Goal: Transaction & Acquisition: Obtain resource

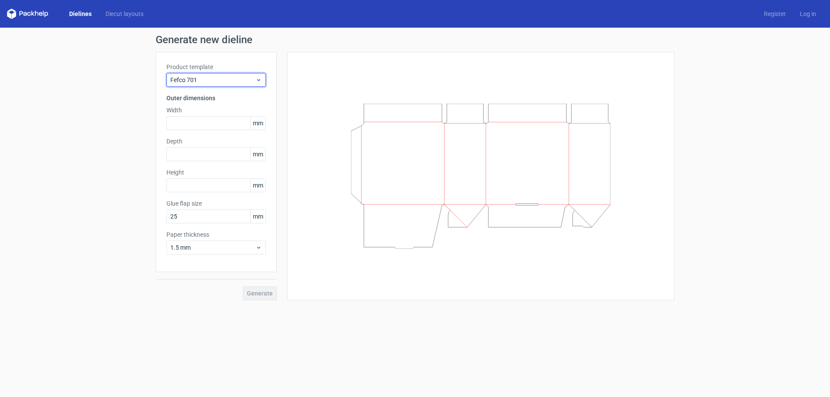
click at [260, 80] on icon at bounding box center [258, 79] width 6 height 7
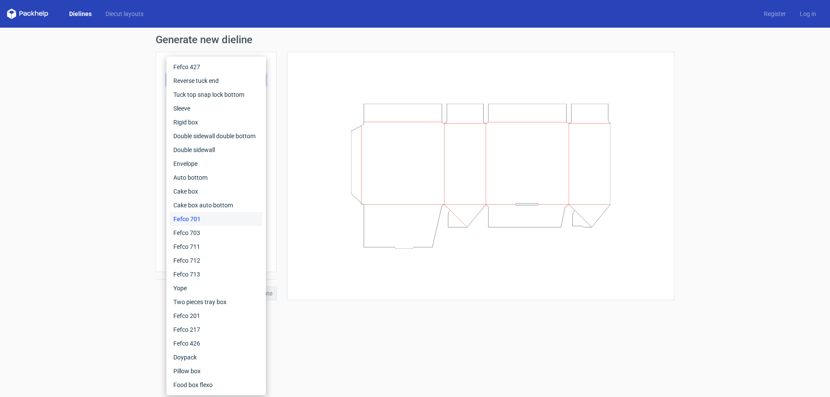
click at [276, 68] on div "Product template Fefco 701 Outer dimensions Width mm Depth mm Height mm Glue fl…" at bounding box center [216, 162] width 121 height 220
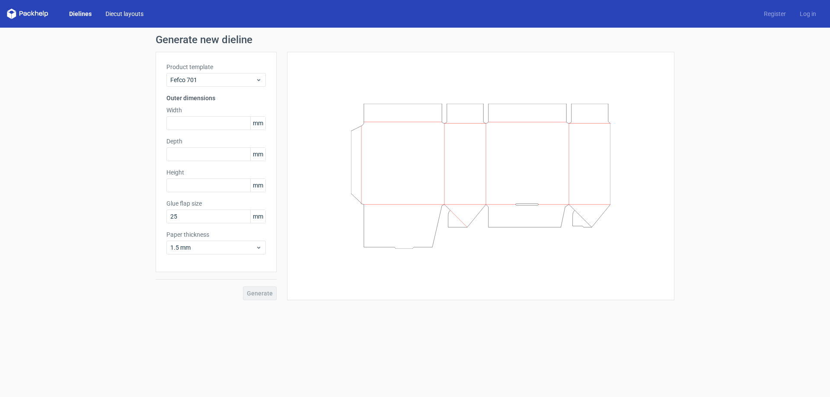
click at [132, 13] on link "Diecut layouts" at bounding box center [125, 14] width 52 height 9
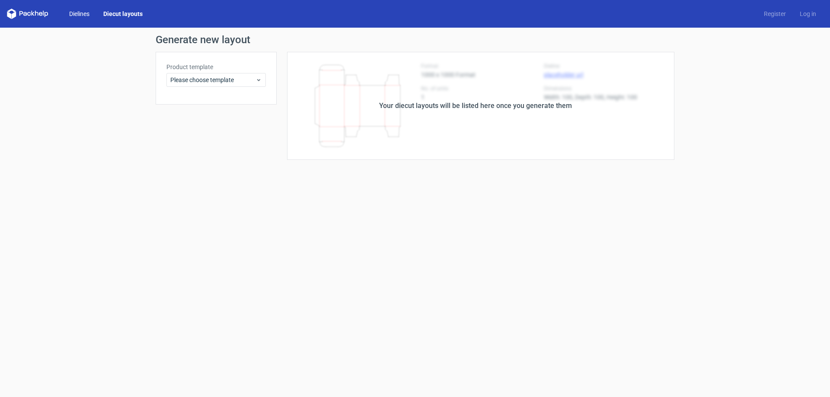
click at [84, 15] on link "Dielines" at bounding box center [79, 14] width 34 height 9
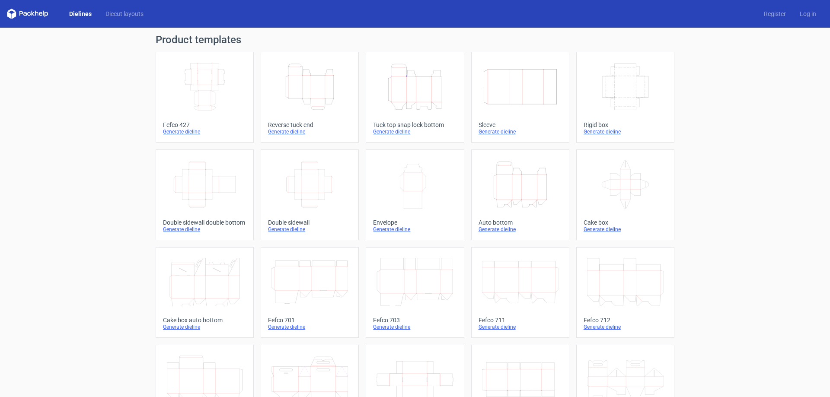
click at [534, 203] on icon "Height Depth Width" at bounding box center [520, 184] width 76 height 48
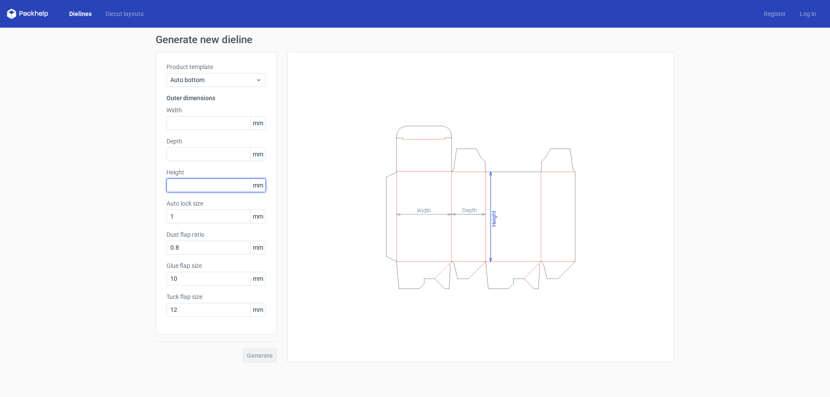
click at [217, 185] on input "text" at bounding box center [215, 185] width 99 height 14
type input "90"
click at [204, 156] on input "text" at bounding box center [215, 154] width 99 height 14
click at [203, 121] on input "text" at bounding box center [215, 123] width 99 height 14
type input "60"
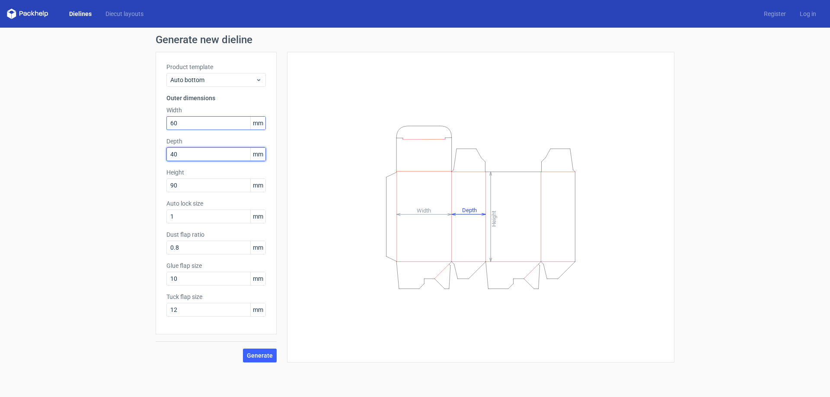
type input "40"
drag, startPoint x: 202, startPoint y: 274, endPoint x: 154, endPoint y: 294, distance: 51.4
click at [154, 294] on div "Generate new dieline Product template Auto bottom Outer dimensions Width 60 mm …" at bounding box center [415, 199] width 830 height 342
type input "13"
click at [243, 349] on button "Generate" at bounding box center [260, 356] width 34 height 14
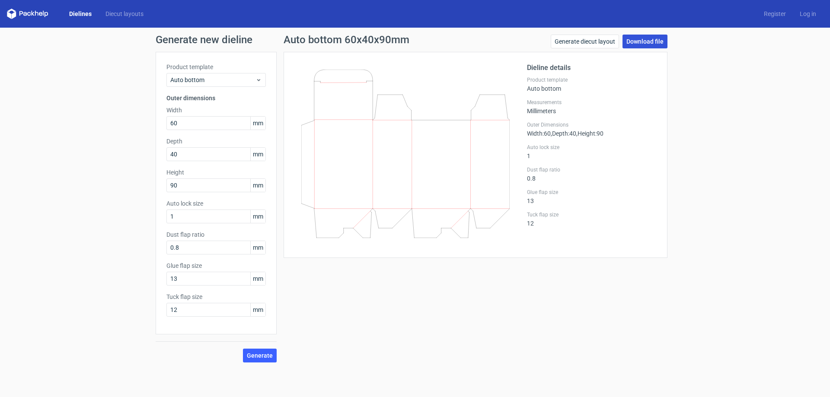
click at [653, 41] on link "Download file" at bounding box center [644, 42] width 45 height 14
click at [257, 355] on span "Generate" at bounding box center [260, 356] width 26 height 6
click at [641, 43] on link "Download file" at bounding box center [644, 42] width 45 height 14
click at [371, 283] on div "Auto bottom 60x40x90mm Generate diecut layout Download file Dieline details Pro…" at bounding box center [476, 199] width 398 height 328
click at [259, 356] on span "Generate" at bounding box center [260, 356] width 26 height 6
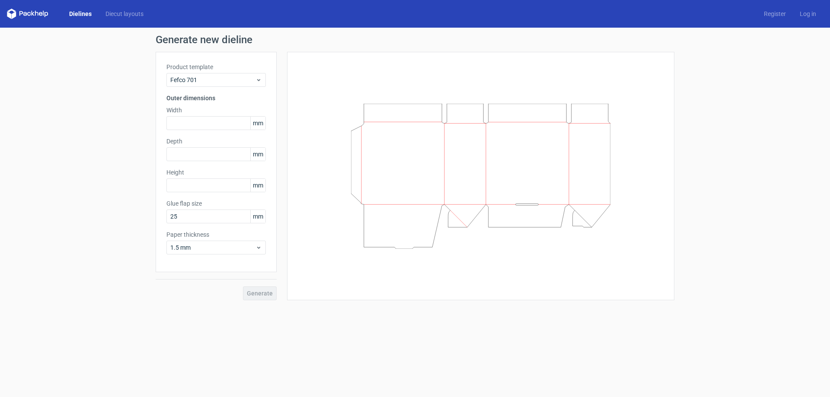
click at [83, 14] on link "Dielines" at bounding box center [80, 14] width 36 height 9
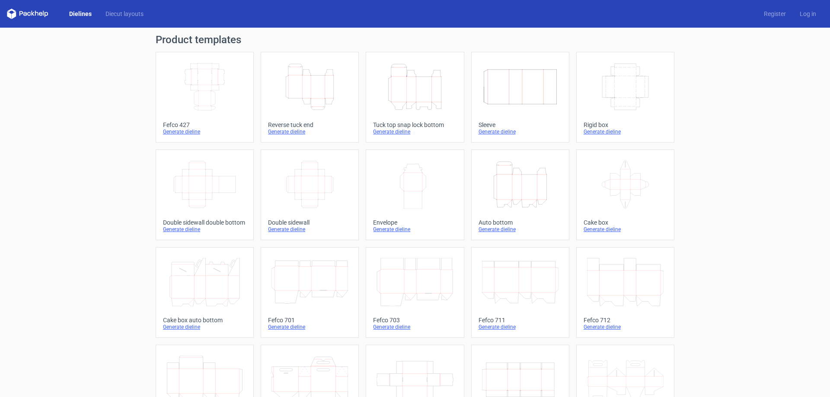
click at [514, 207] on icon "Height Depth Width" at bounding box center [520, 184] width 76 height 48
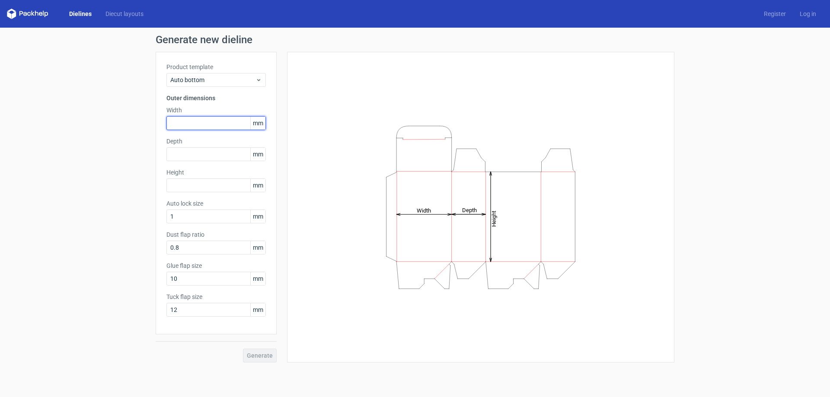
click at [196, 124] on input "text" at bounding box center [215, 123] width 99 height 14
type input "60"
type input "40"
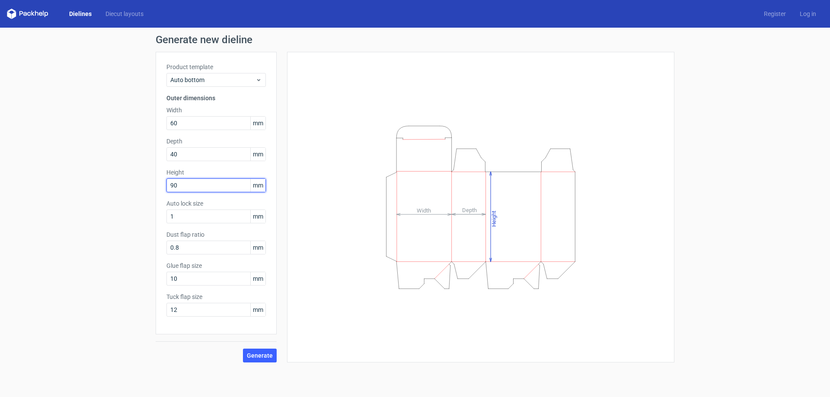
type input "90"
type input "13"
click at [265, 354] on span "Generate" at bounding box center [260, 356] width 26 height 6
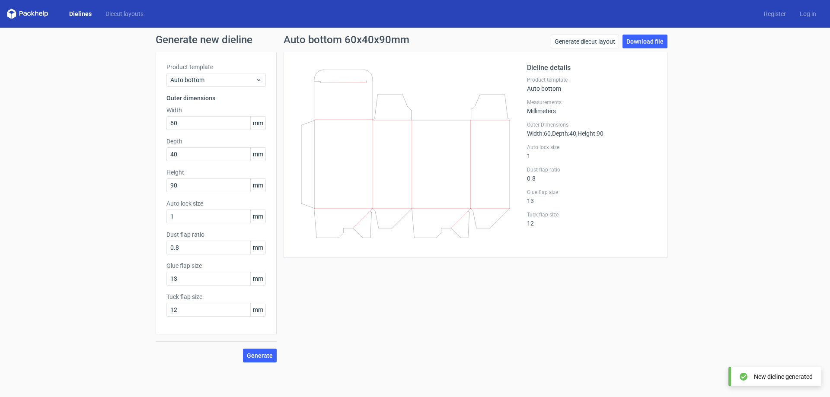
drag, startPoint x: 645, startPoint y: 44, endPoint x: 646, endPoint y: 65, distance: 20.8
click at [645, 45] on link "Download file" at bounding box center [644, 42] width 45 height 14
